Goal: Information Seeking & Learning: Find specific fact

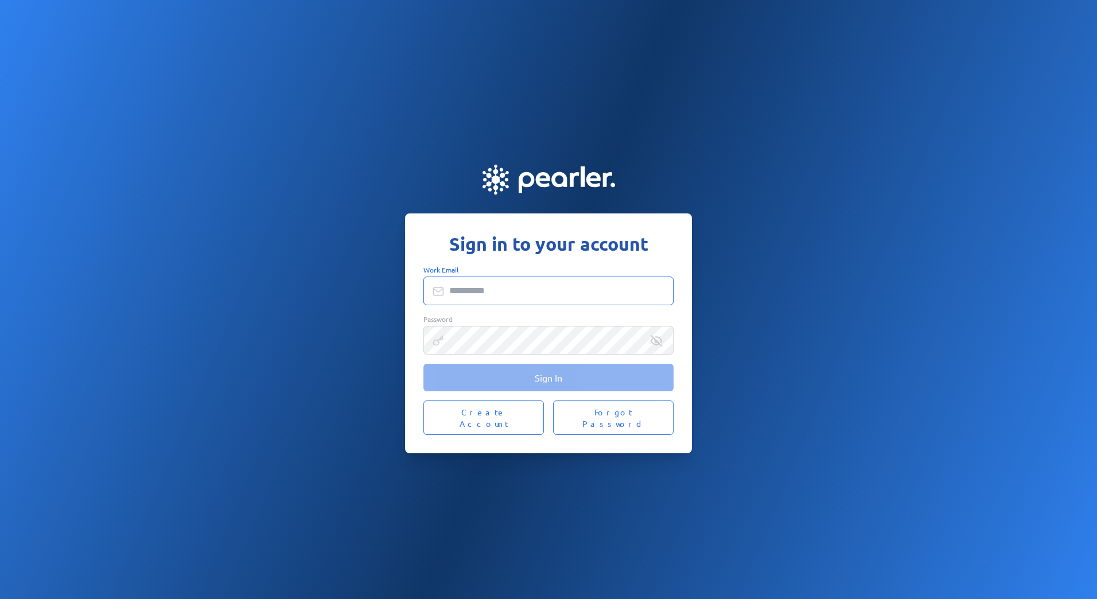
click at [477, 295] on input "Work Email" at bounding box center [548, 290] width 250 height 29
type input "**********"
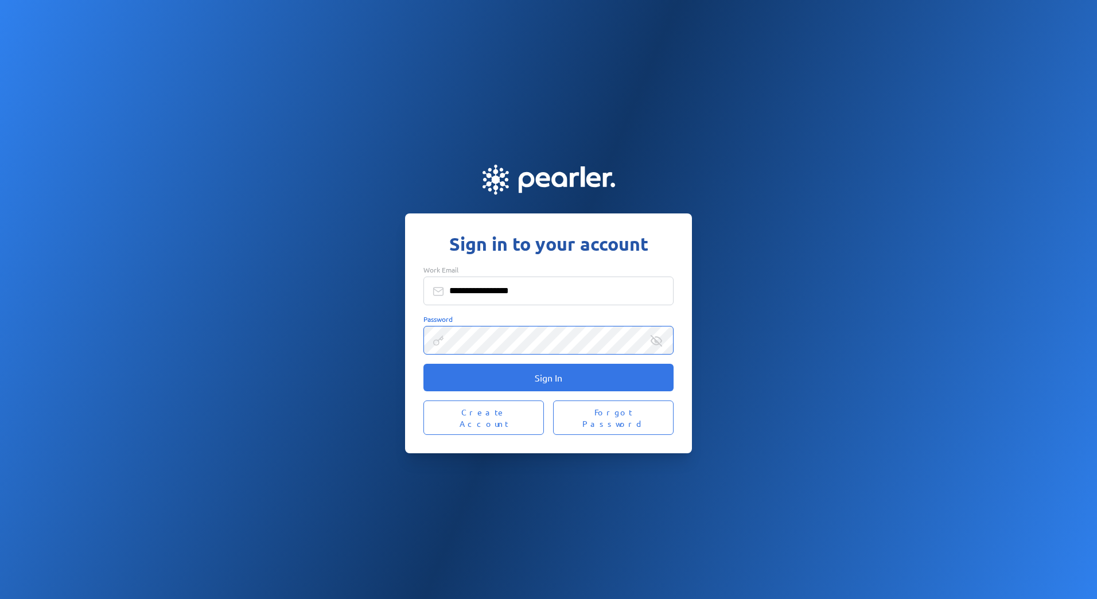
click at [423, 364] on button "Sign In" at bounding box center [548, 378] width 250 height 28
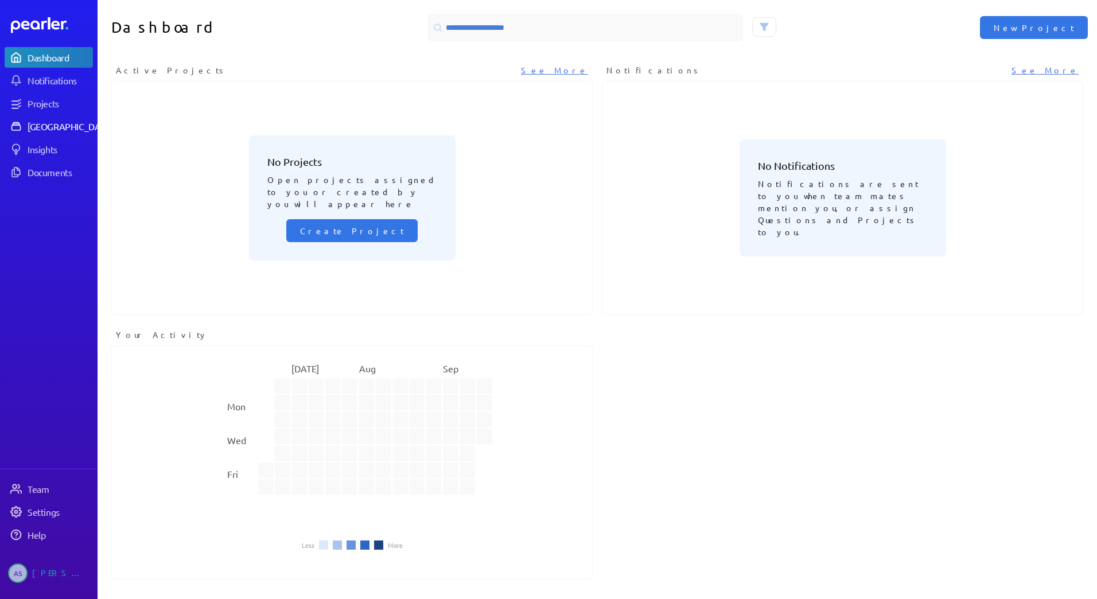
drag, startPoint x: 78, startPoint y: 132, endPoint x: 90, endPoint y: 126, distance: 13.3
click at [78, 132] on link "[GEOGRAPHIC_DATA]" at bounding box center [49, 126] width 88 height 21
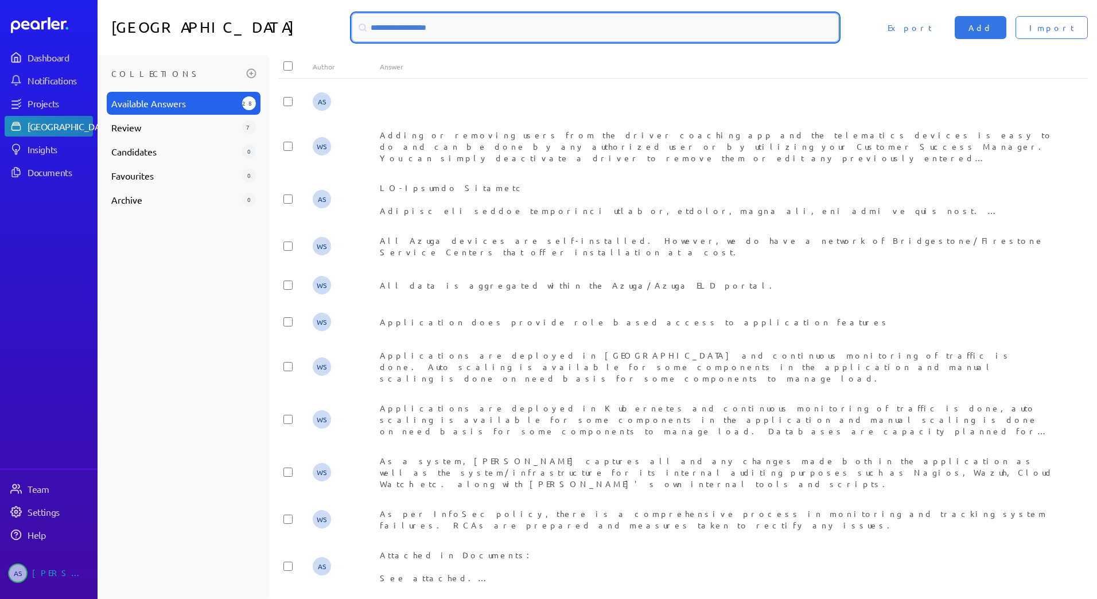
click at [442, 25] on input at bounding box center [595, 28] width 486 height 28
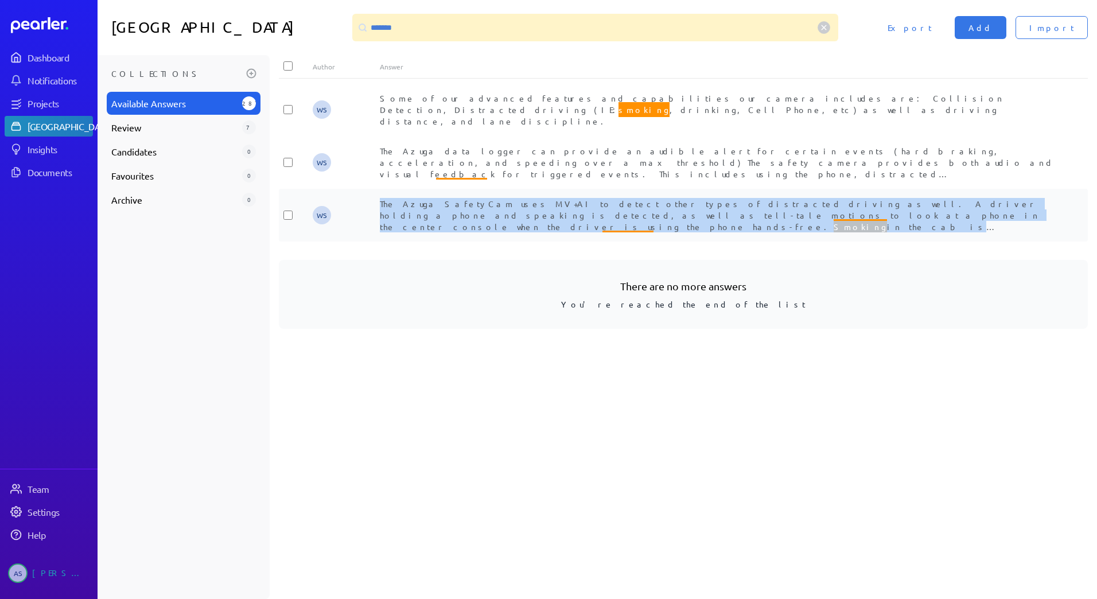
drag, startPoint x: 376, startPoint y: 178, endPoint x: 758, endPoint y: 208, distance: 383.1
click at [758, 208] on div "WS The Azuga SafetyCam uses MV+AI to detect other types of distracted driving a…" at bounding box center [683, 215] width 809 height 53
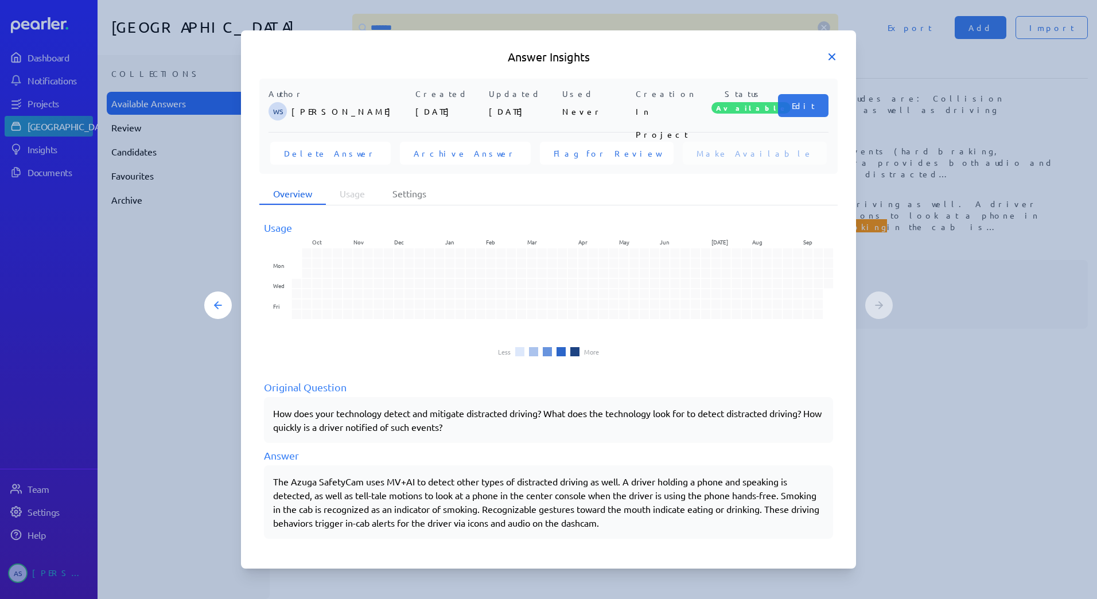
drag, startPoint x: 758, startPoint y: 208, endPoint x: 829, endPoint y: 57, distance: 167.0
click at [829, 57] on icon at bounding box center [831, 56] width 11 height 11
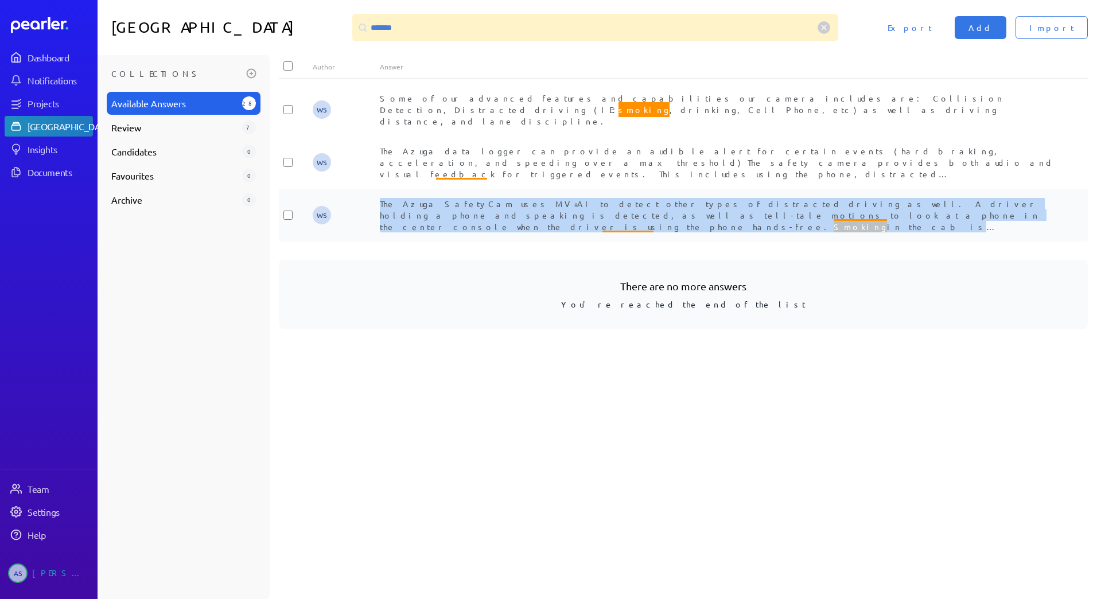
drag, startPoint x: 768, startPoint y: 205, endPoint x: 380, endPoint y: 180, distance: 388.5
click at [380, 198] on div "The Azuga SafetyCam uses MV+AI to detect other types of distracted driving as w…" at bounding box center [717, 215] width 674 height 34
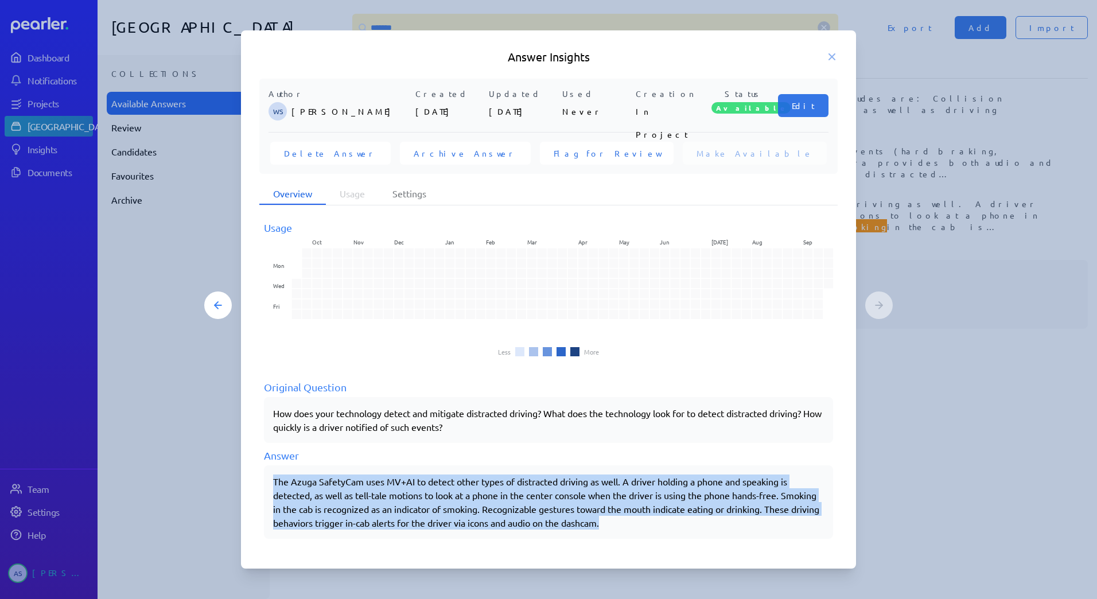
drag, startPoint x: 274, startPoint y: 485, endPoint x: 690, endPoint y: 523, distance: 418.2
click at [690, 523] on div "The Azuga SafetyCam uses MV+AI to detect other types of distracted driving as w…" at bounding box center [548, 501] width 551 height 55
copy div "The Azuga SafetyCam uses MV+AI to detect other types of distracted driving as w…"
drag, startPoint x: 835, startPoint y: 57, endPoint x: 663, endPoint y: 53, distance: 172.1
click at [835, 57] on icon at bounding box center [831, 56] width 11 height 11
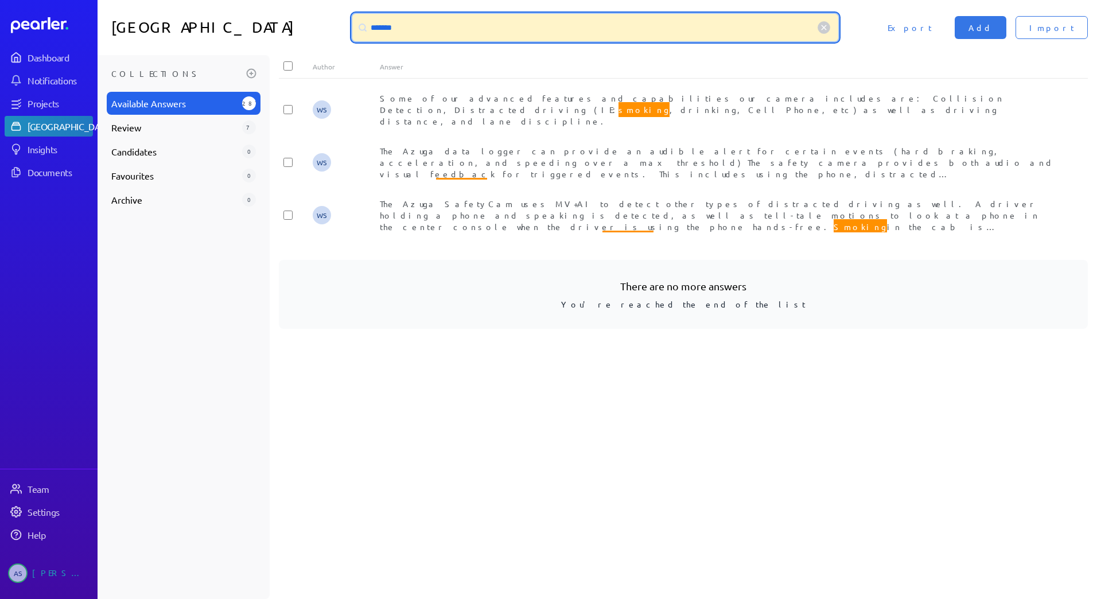
click at [419, 32] on input "*******" at bounding box center [595, 28] width 486 height 28
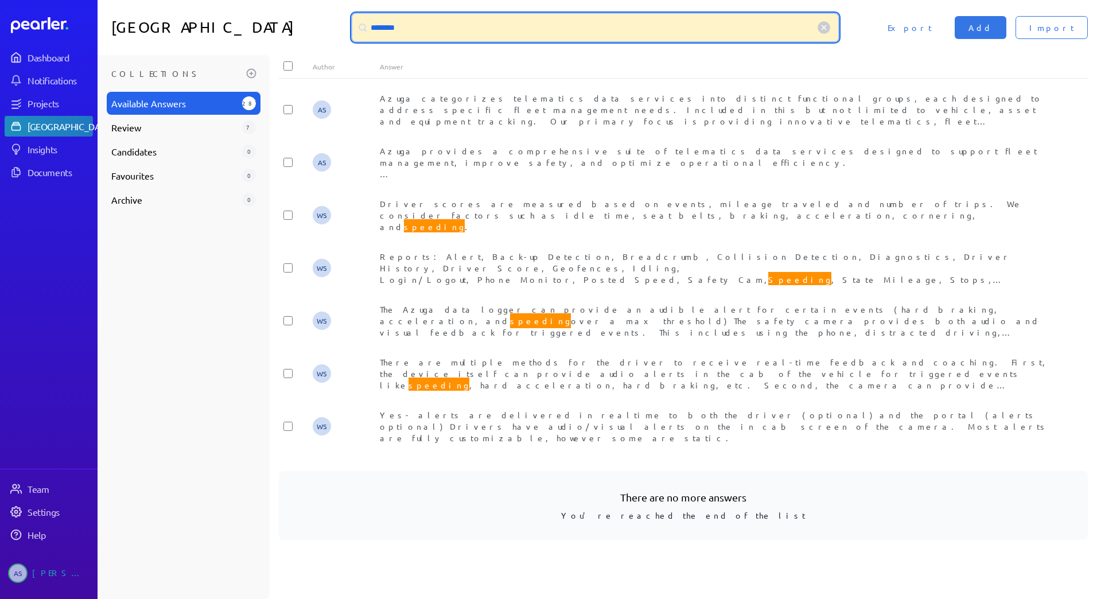
drag, startPoint x: 414, startPoint y: 26, endPoint x: 305, endPoint y: 25, distance: 109.0
click at [305, 25] on div "Answer Library ******** Import Add Export" at bounding box center [597, 27] width 999 height 55
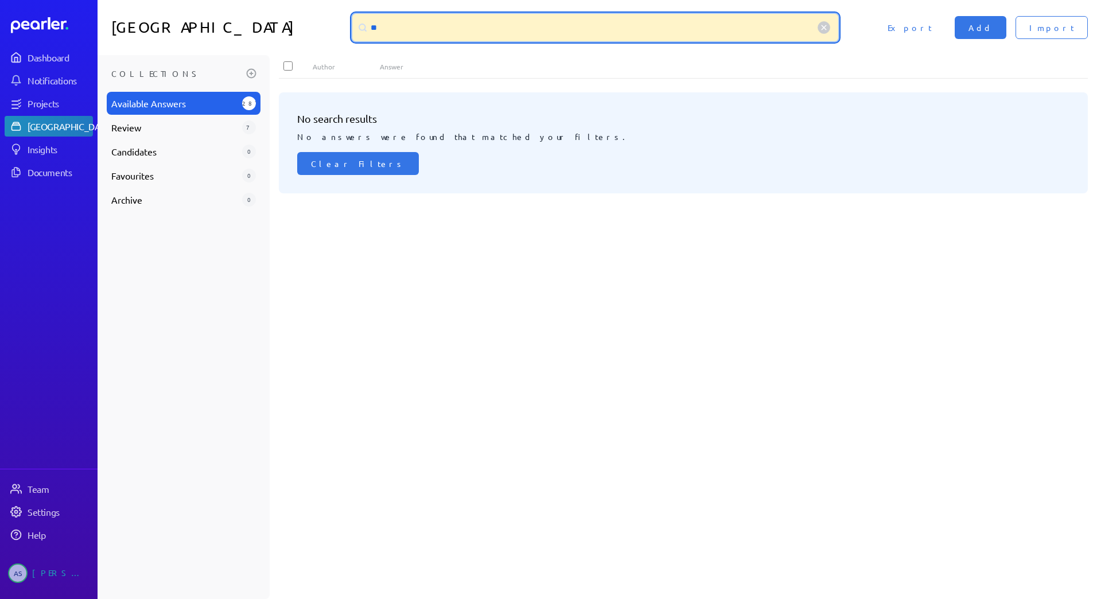
type input "*"
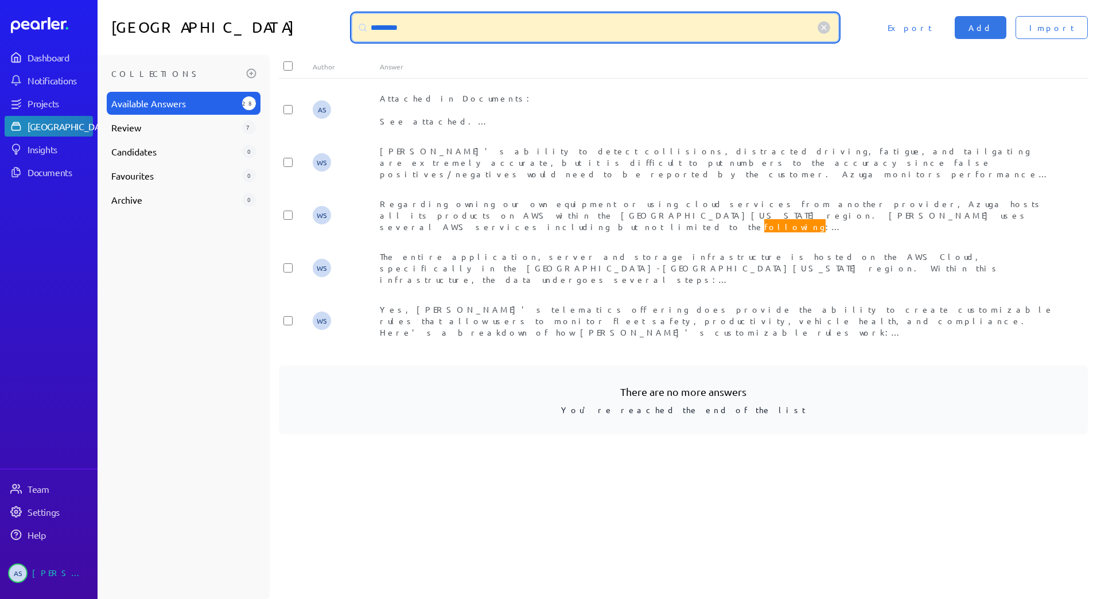
type input "*********"
